Goal: Task Accomplishment & Management: Manage account settings

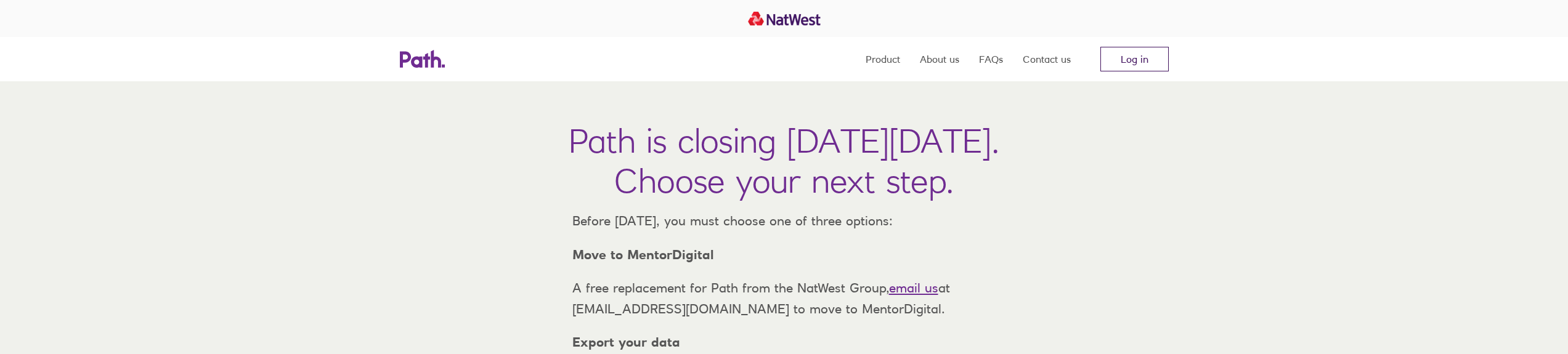
click at [1117, 65] on link "Log in" at bounding box center [1134, 59] width 68 height 25
click at [1134, 59] on link "Log in" at bounding box center [1134, 59] width 68 height 25
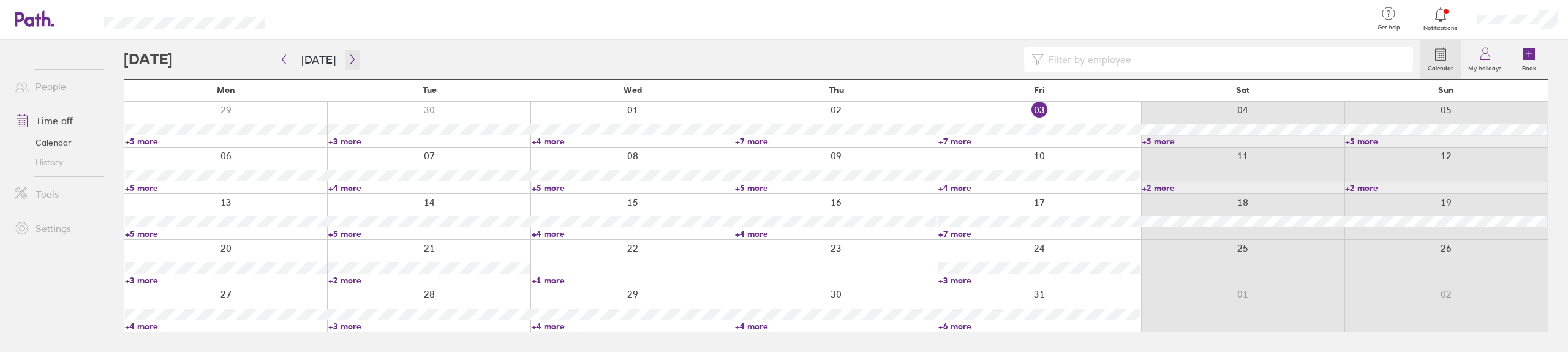
click at [349, 60] on icon "button" at bounding box center [352, 59] width 9 height 10
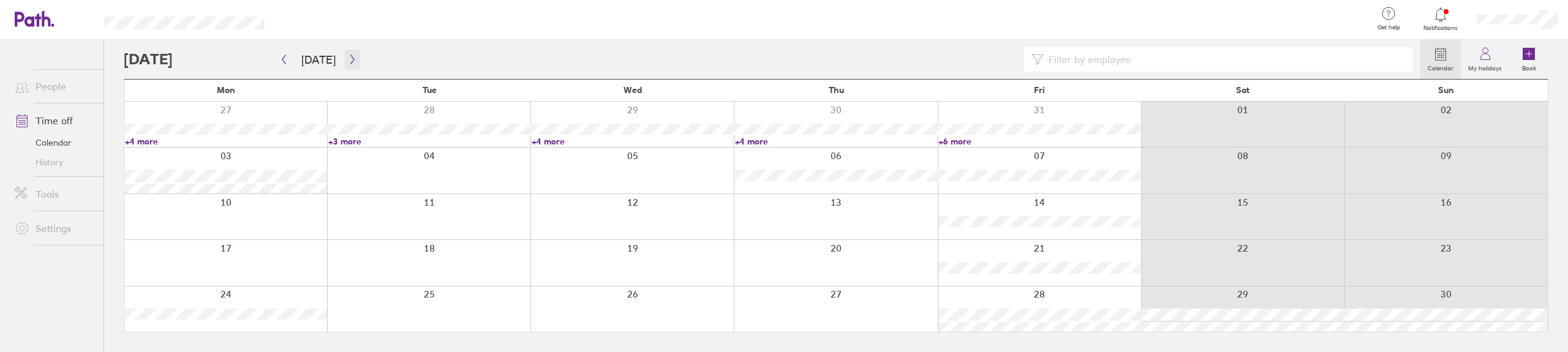
click at [348, 57] on icon "button" at bounding box center [352, 59] width 9 height 10
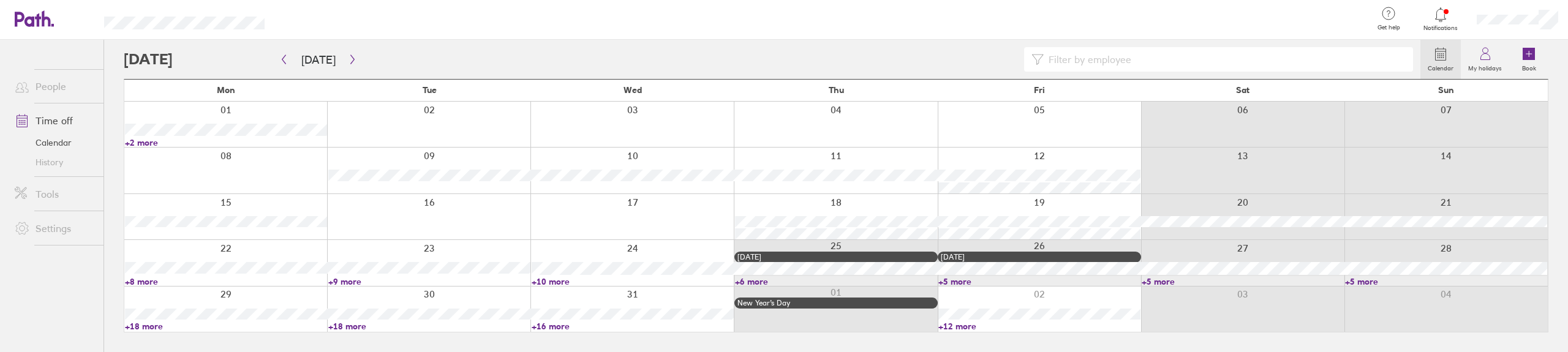
click at [127, 281] on link "+8 more" at bounding box center [226, 281] width 202 height 11
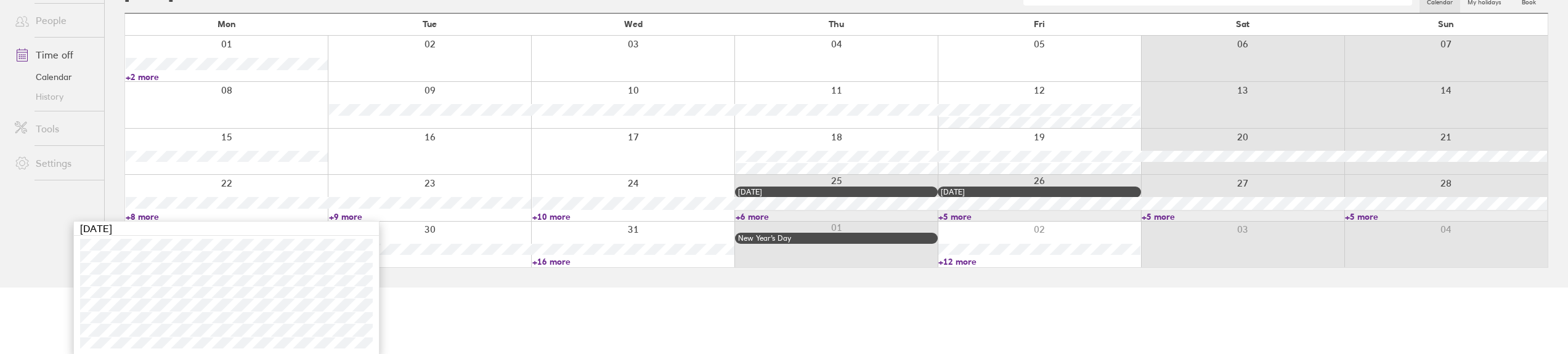
scroll to position [68, 0]
